Goal: Check status: Check status

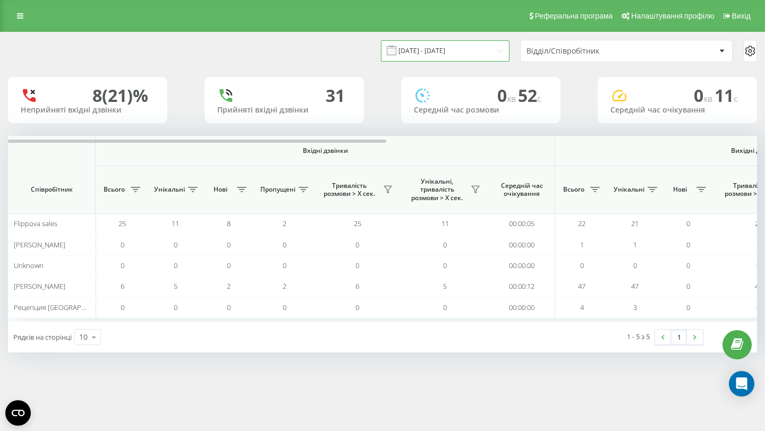
click at [455, 52] on input "[DATE] - [DATE]" at bounding box center [445, 50] width 129 height 21
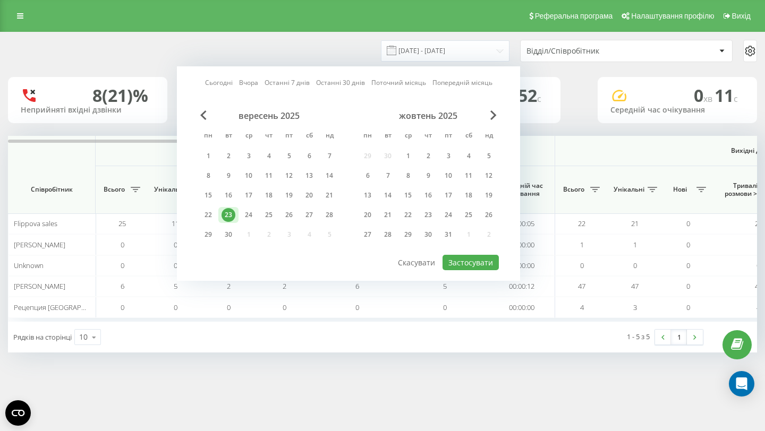
click at [230, 216] on div "23" at bounding box center [229, 215] width 14 height 14
click at [462, 263] on button "Застосувати" at bounding box center [470, 262] width 56 height 15
